Goal: Check status

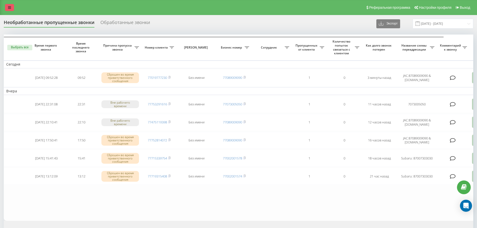
click at [9, 5] on link at bounding box center [9, 7] width 9 height 7
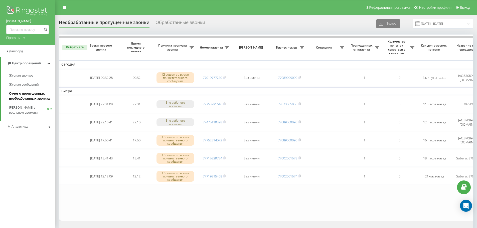
click at [42, 96] on span "Отчет о пропущенных необработанных звонках" at bounding box center [31, 96] width 44 height 10
